Goal: Task Accomplishment & Management: Manage account settings

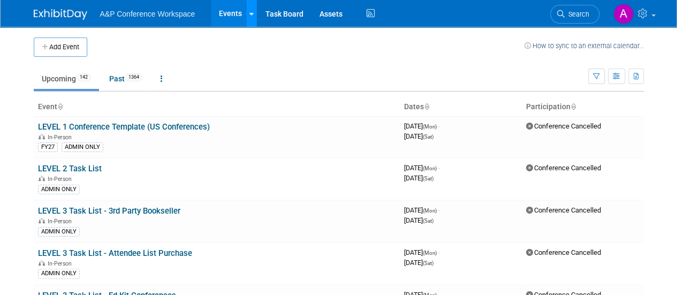
click at [249, 16] on icon at bounding box center [251, 14] width 4 height 7
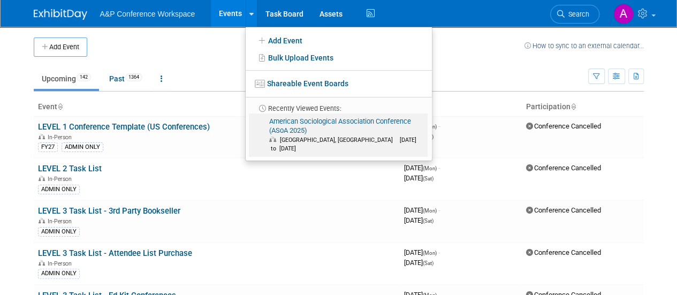
click at [300, 131] on link "American Sociological Association Conference (ASoA 2025) [GEOGRAPHIC_DATA], [GE…" at bounding box center [338, 134] width 179 height 43
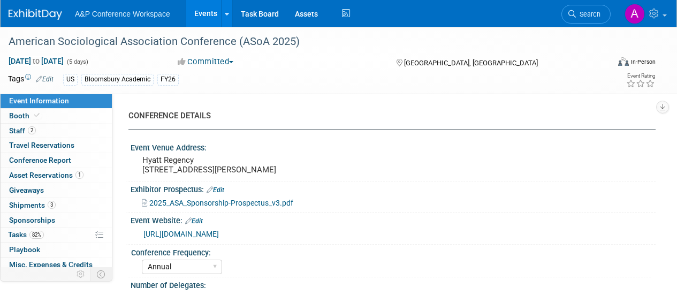
select select "Annual"
select select "Level 2"
select select "In-Person Booth"
select select "Sociology"
select select "Bloomsbury Academic"
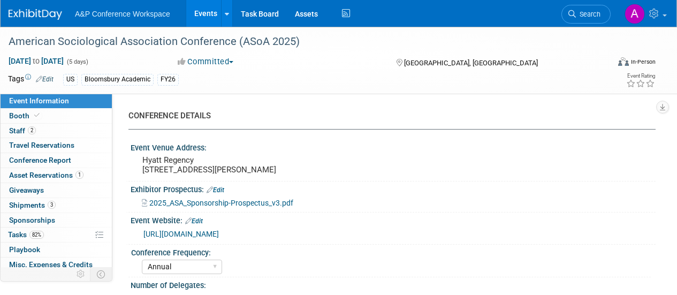
select select "Amanda Oney"
select select "Joe Kreuser"
select select "Networking/Commissioning"
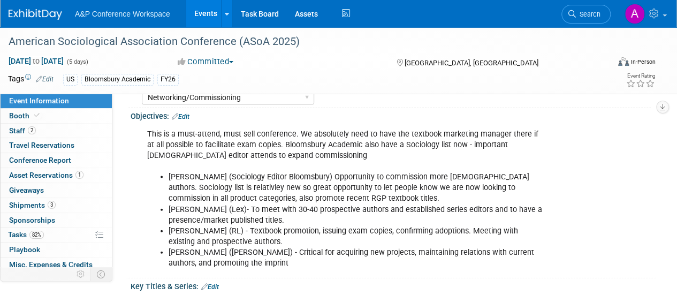
scroll to position [1086, 0]
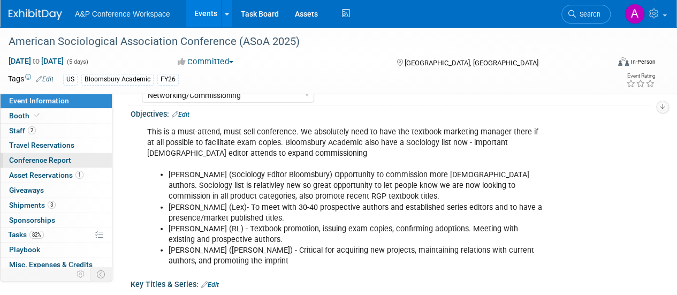
click at [28, 158] on span "Conference Report" at bounding box center [40, 160] width 62 height 9
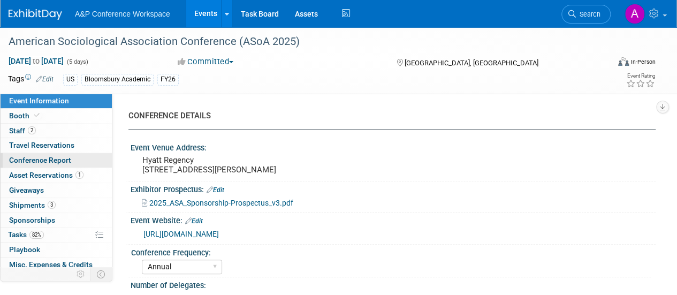
select select "YES"
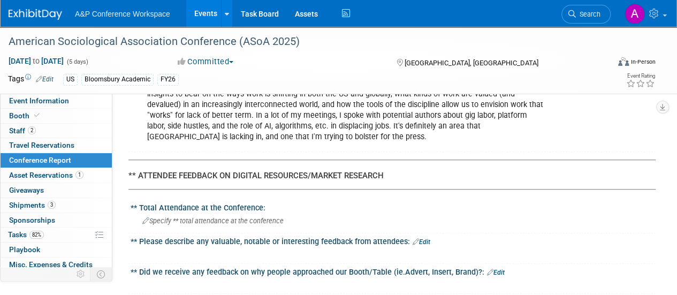
scroll to position [2372, 0]
click at [213, 199] on div "** Total Attendance at the Conference:" at bounding box center [393, 205] width 525 height 13
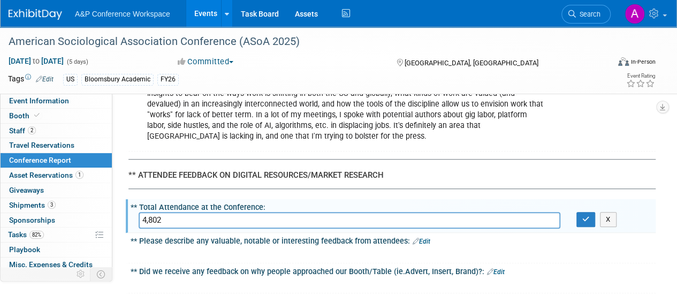
type input "4,802"
click at [575, 212] on div "X" at bounding box center [611, 219] width 87 height 15
click at [585, 216] on icon "button" at bounding box center [585, 219] width 7 height 7
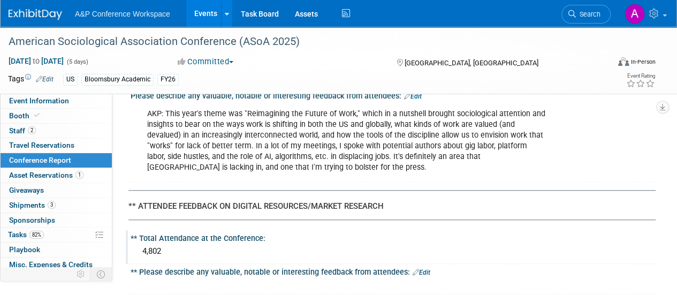
scroll to position [2332, 0]
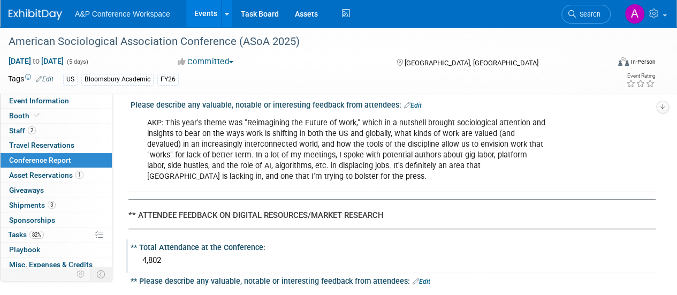
click at [152, 252] on div "4,802" at bounding box center [393, 260] width 509 height 17
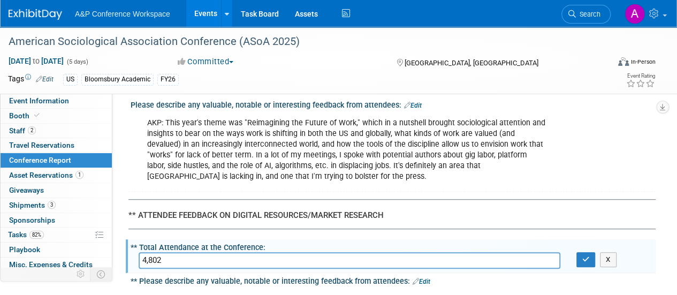
drag, startPoint x: 162, startPoint y: 179, endPoint x: 149, endPoint y: 179, distance: 12.9
click at [149, 252] on input "4,802" at bounding box center [350, 260] width 422 height 17
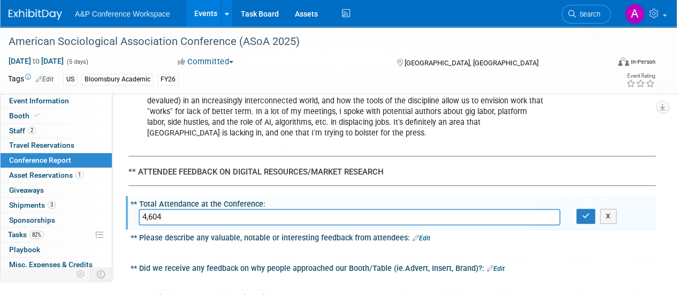
scroll to position [2376, 0]
type input "4,604"
click at [579, 208] on button "button" at bounding box center [586, 215] width 19 height 15
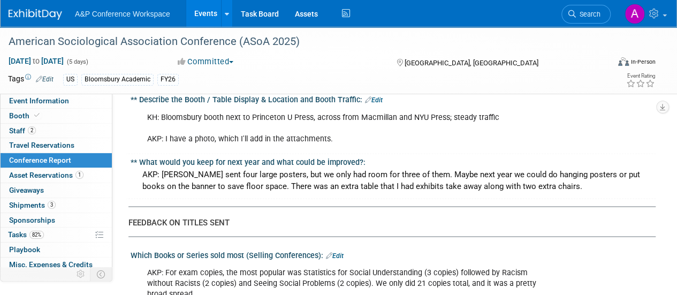
scroll to position [961, 0]
click at [392, 262] on div "AKP: For exam copies, the most popular was Statistics for Social Understanding …" at bounding box center [346, 283] width 412 height 43
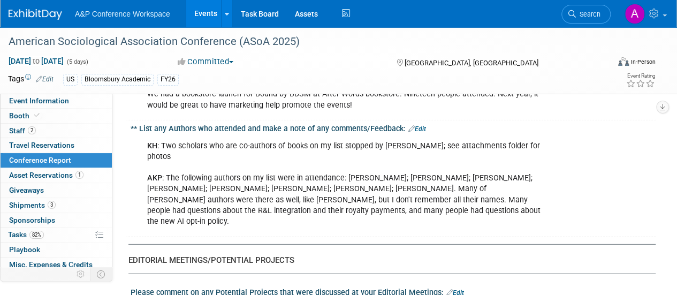
scroll to position [1529, 0]
